Goal: Browse casually: Explore the website without a specific task or goal

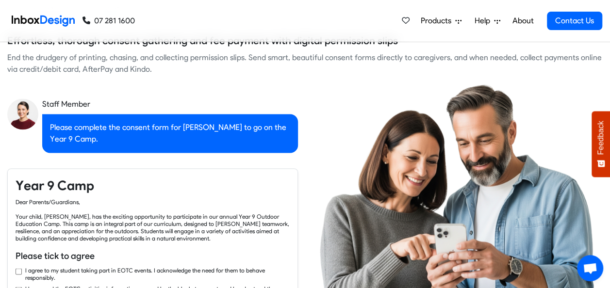
checkbox input "true"
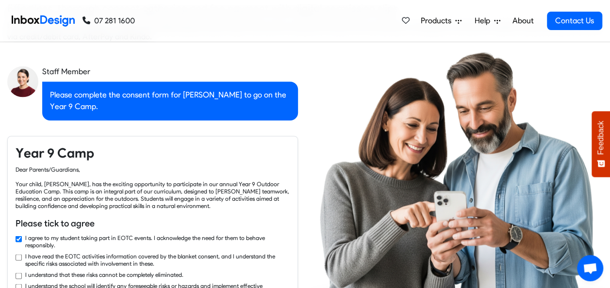
checkbox input "true"
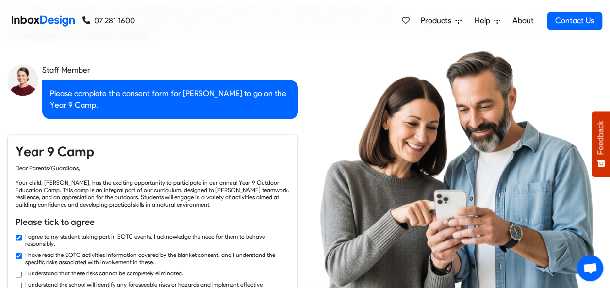
checkbox input "true"
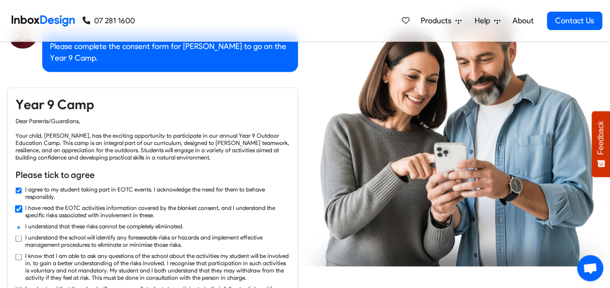
checkbox input "true"
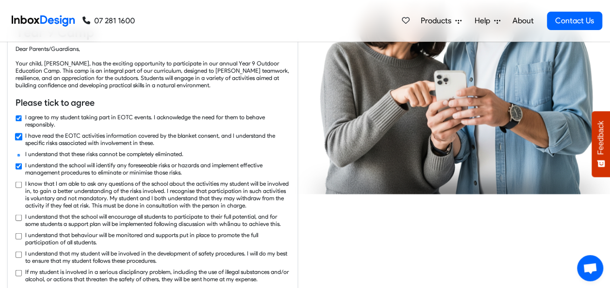
checkbox input "true"
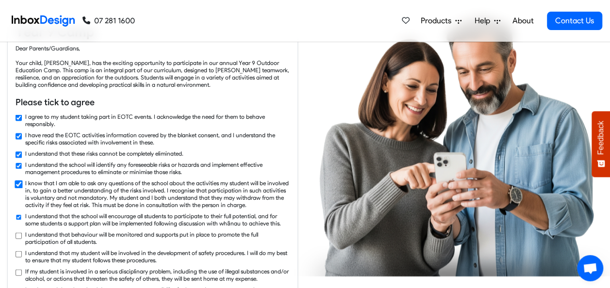
checkbox input "true"
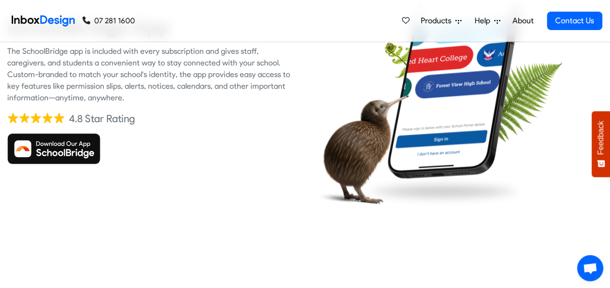
checkbox input "true"
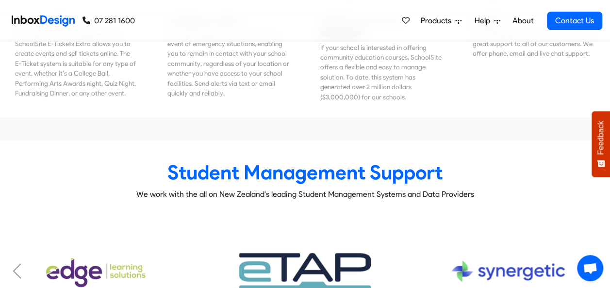
scroll to position [3533, 0]
